Goal: Task Accomplishment & Management: Manage account settings

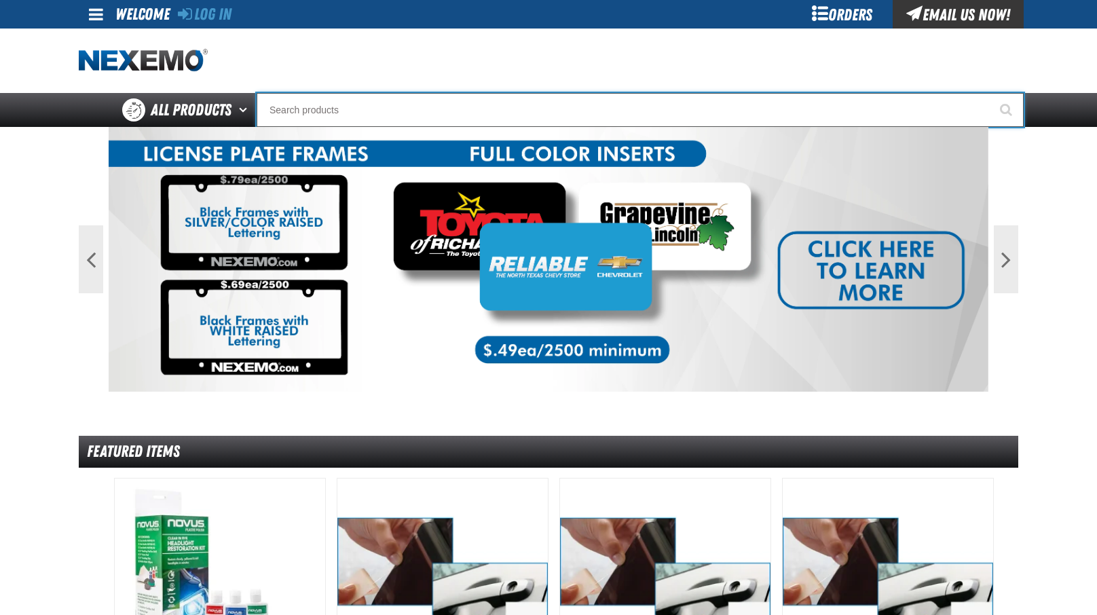
click at [497, 111] on input "Search" at bounding box center [640, 110] width 767 height 34
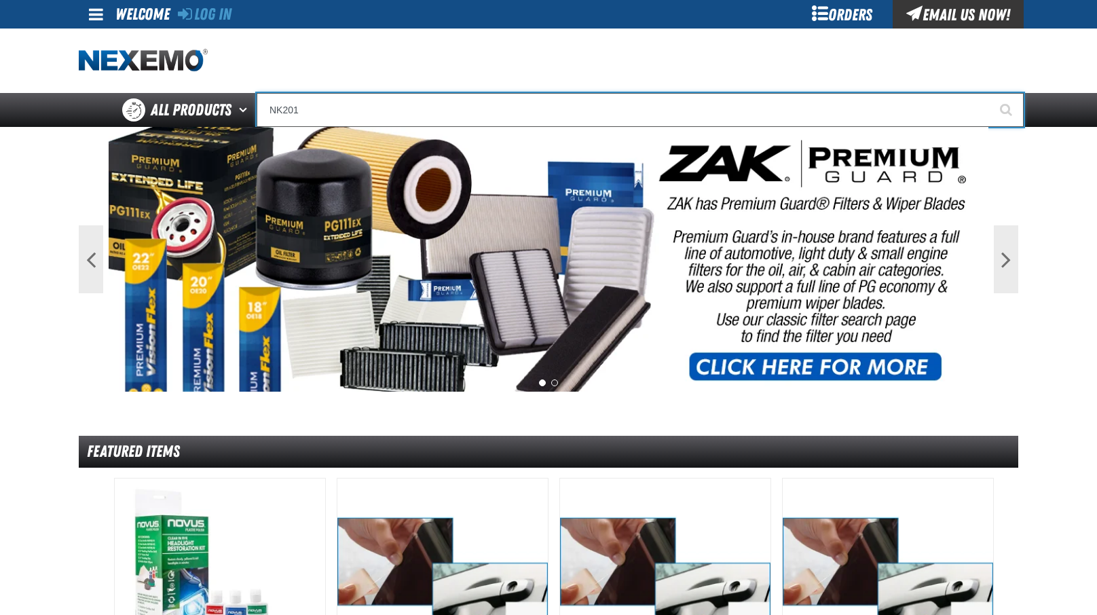
type input "NK201"
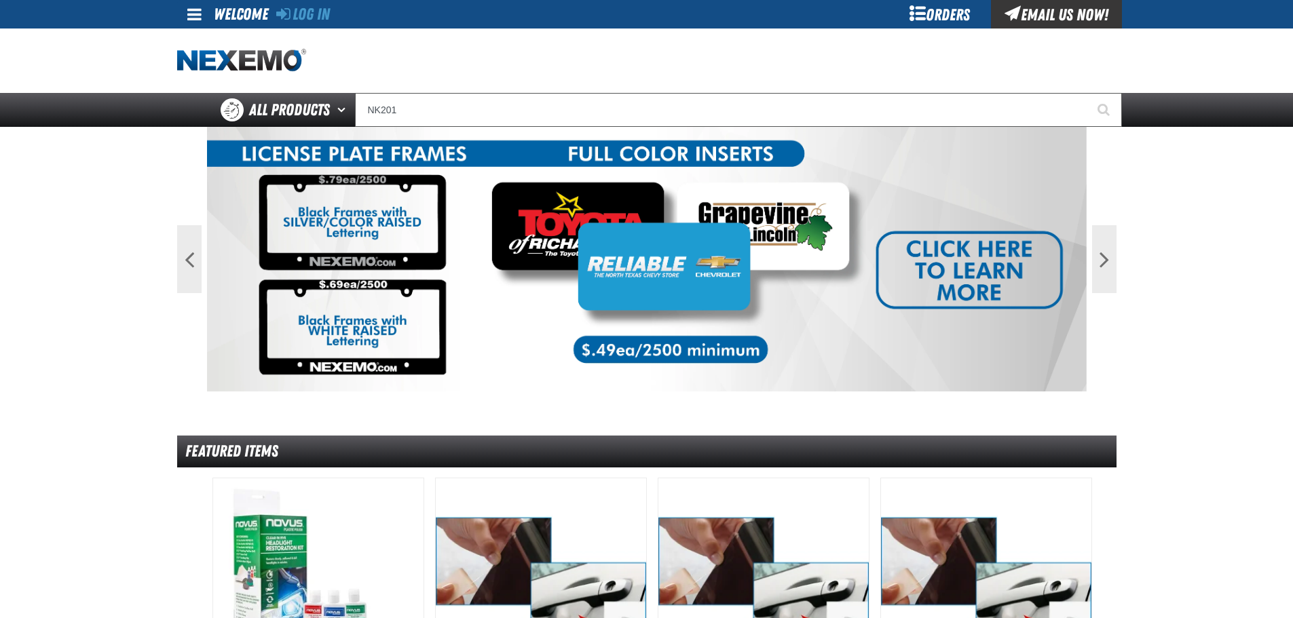
click at [943, 9] on div "Orders" at bounding box center [940, 14] width 102 height 29
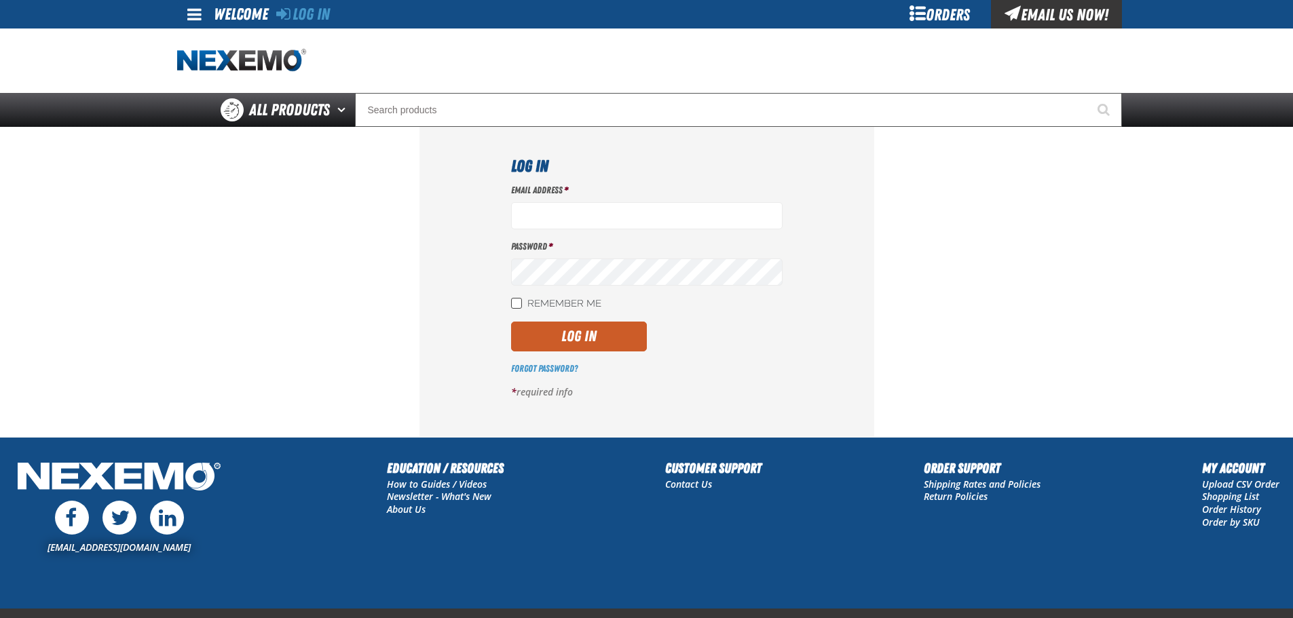
type input "obeato@vtaig.com"
click at [514, 306] on input "Remember Me" at bounding box center [516, 303] width 11 height 11
checkbox input "true"
click at [547, 335] on button "Log In" at bounding box center [579, 337] width 136 height 30
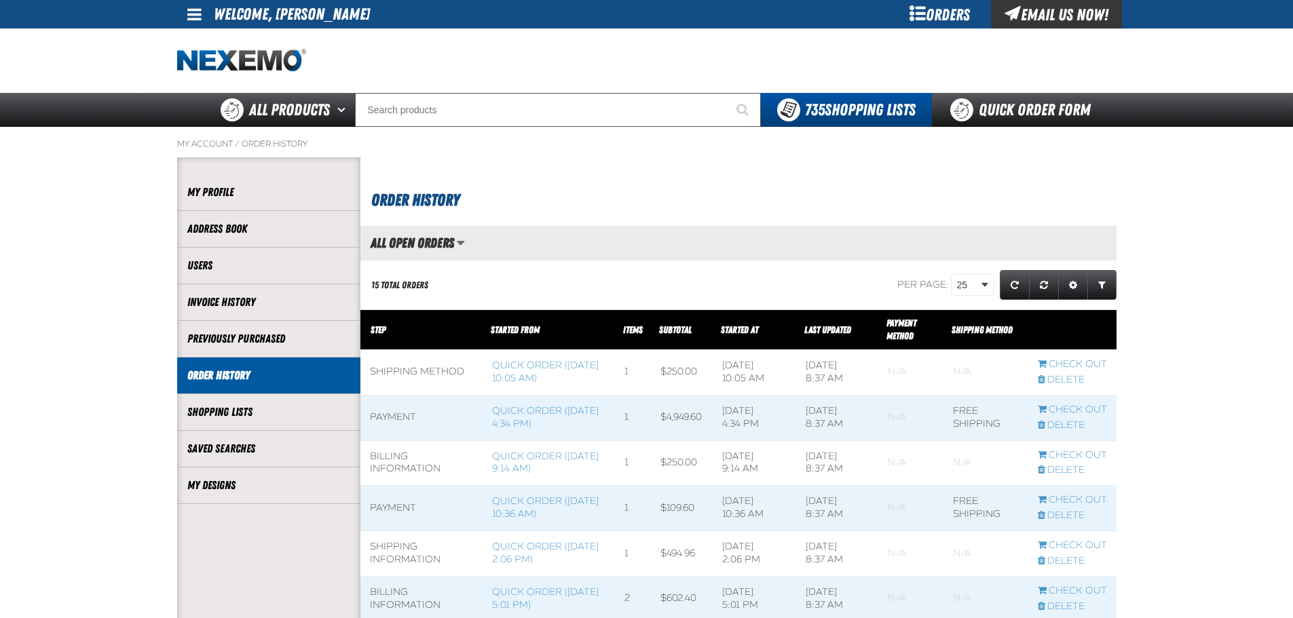
scroll to position [1, 1]
